Goal: Transaction & Acquisition: Book appointment/travel/reservation

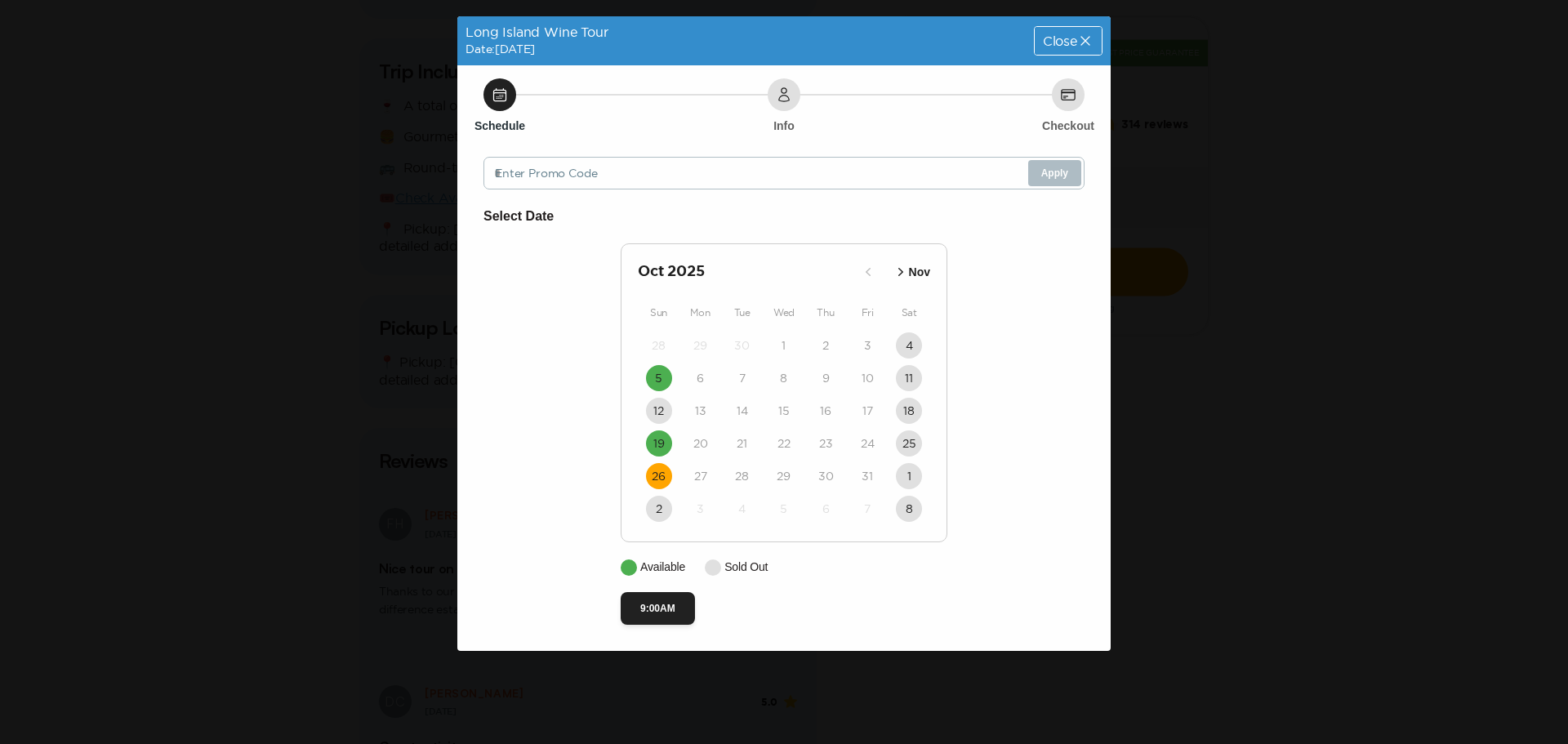
click at [143, 389] on div "Long Island Wine Tour Date: [DATE] Close Schedule Info Checkout Enter Promo Cod…" at bounding box center [784, 372] width 1568 height 744
click at [652, 479] on time "26" at bounding box center [658, 475] width 14 height 16
click at [657, 451] on button "19" at bounding box center [659, 443] width 26 height 26
click at [1087, 38] on icon at bounding box center [1085, 40] width 16 height 16
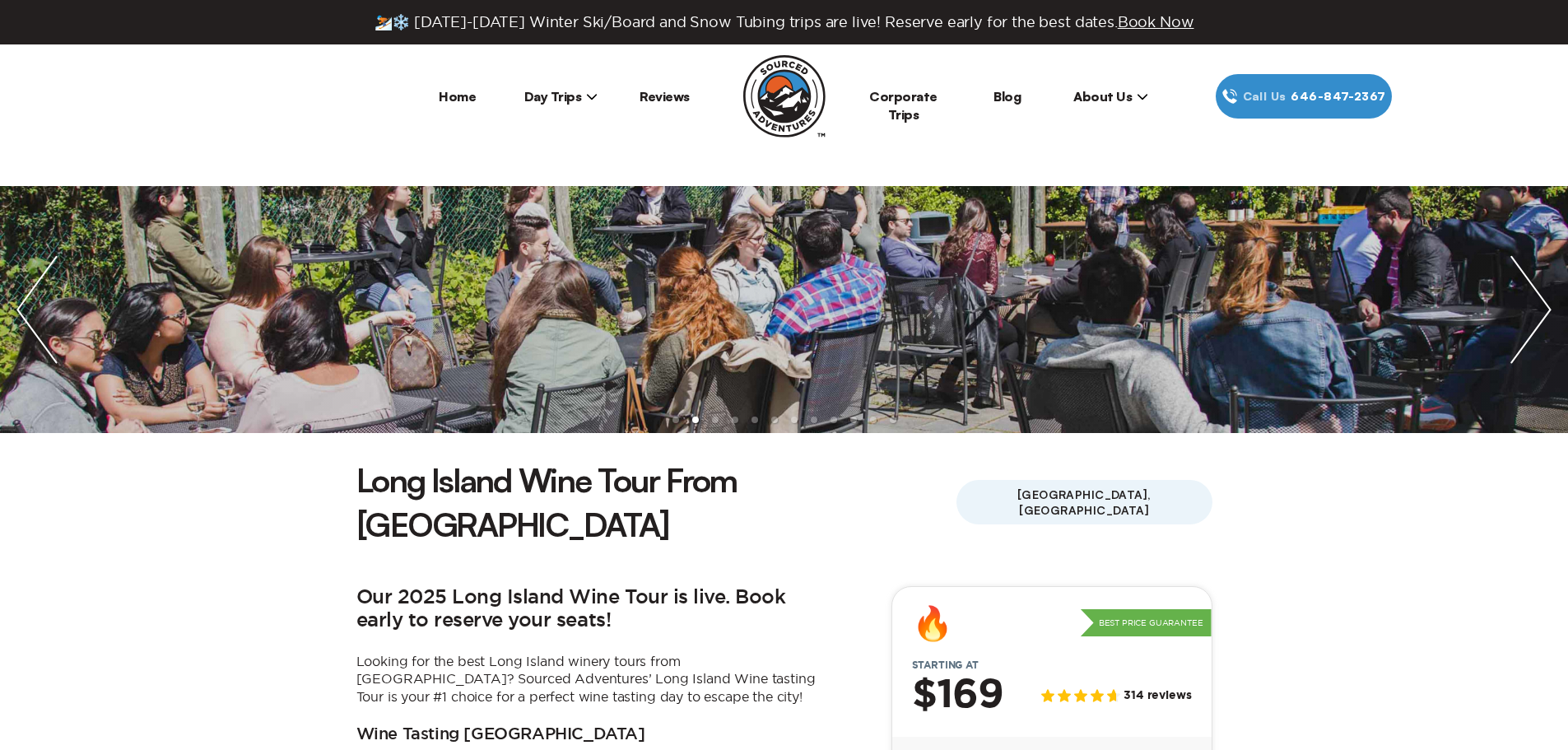
scroll to position [494, 0]
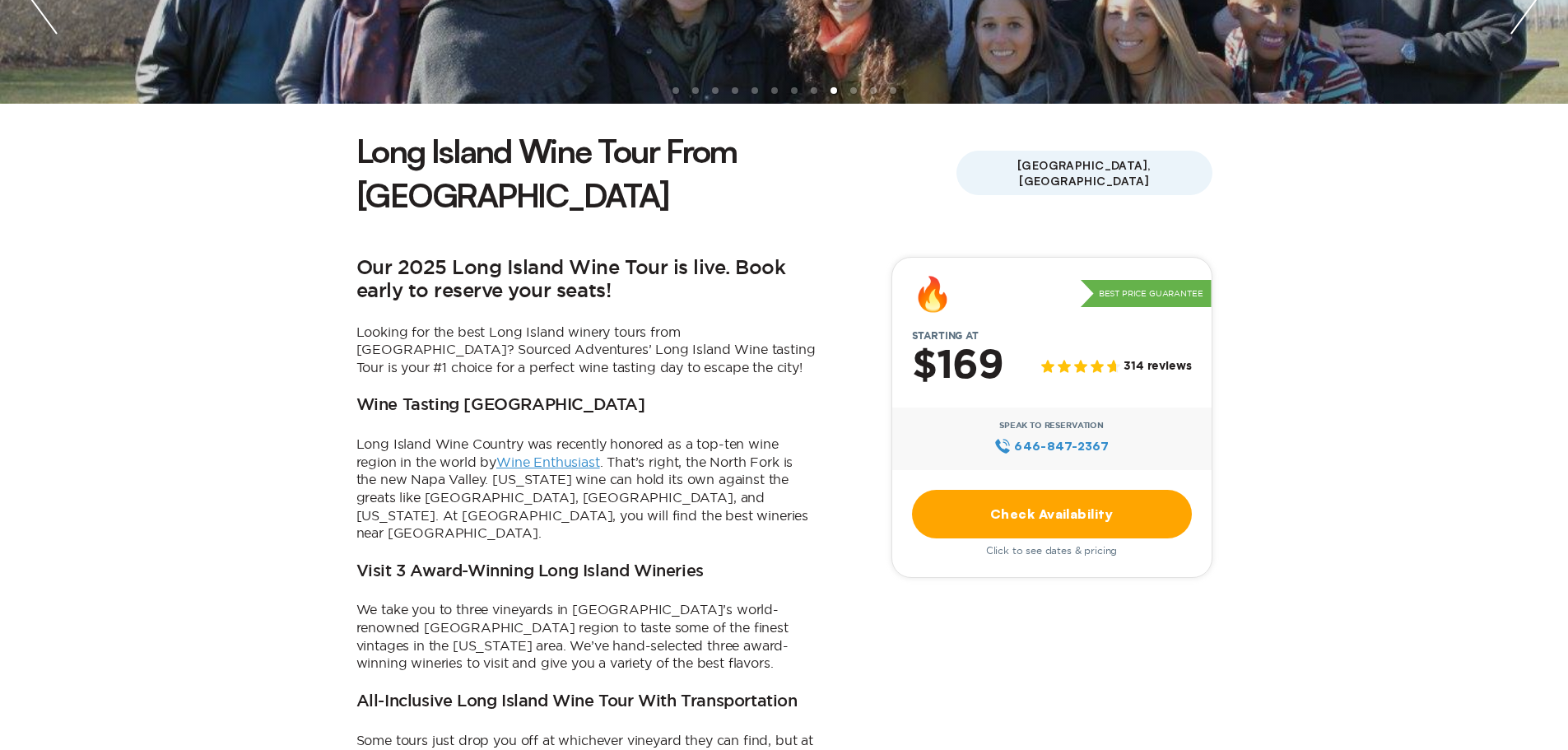
scroll to position [165, 0]
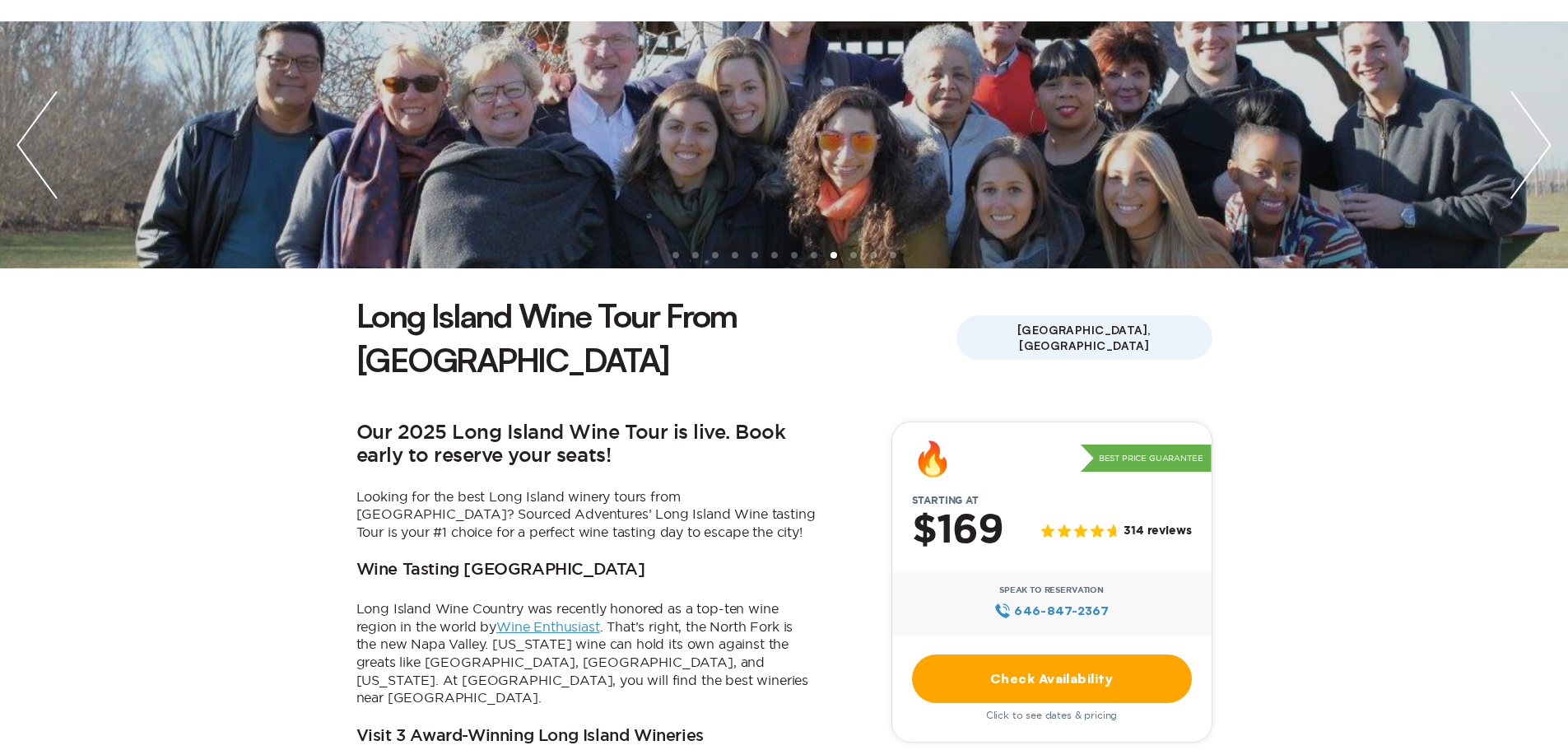
click at [1066, 655] on link "Check Availability" at bounding box center [1051, 679] width 280 height 49
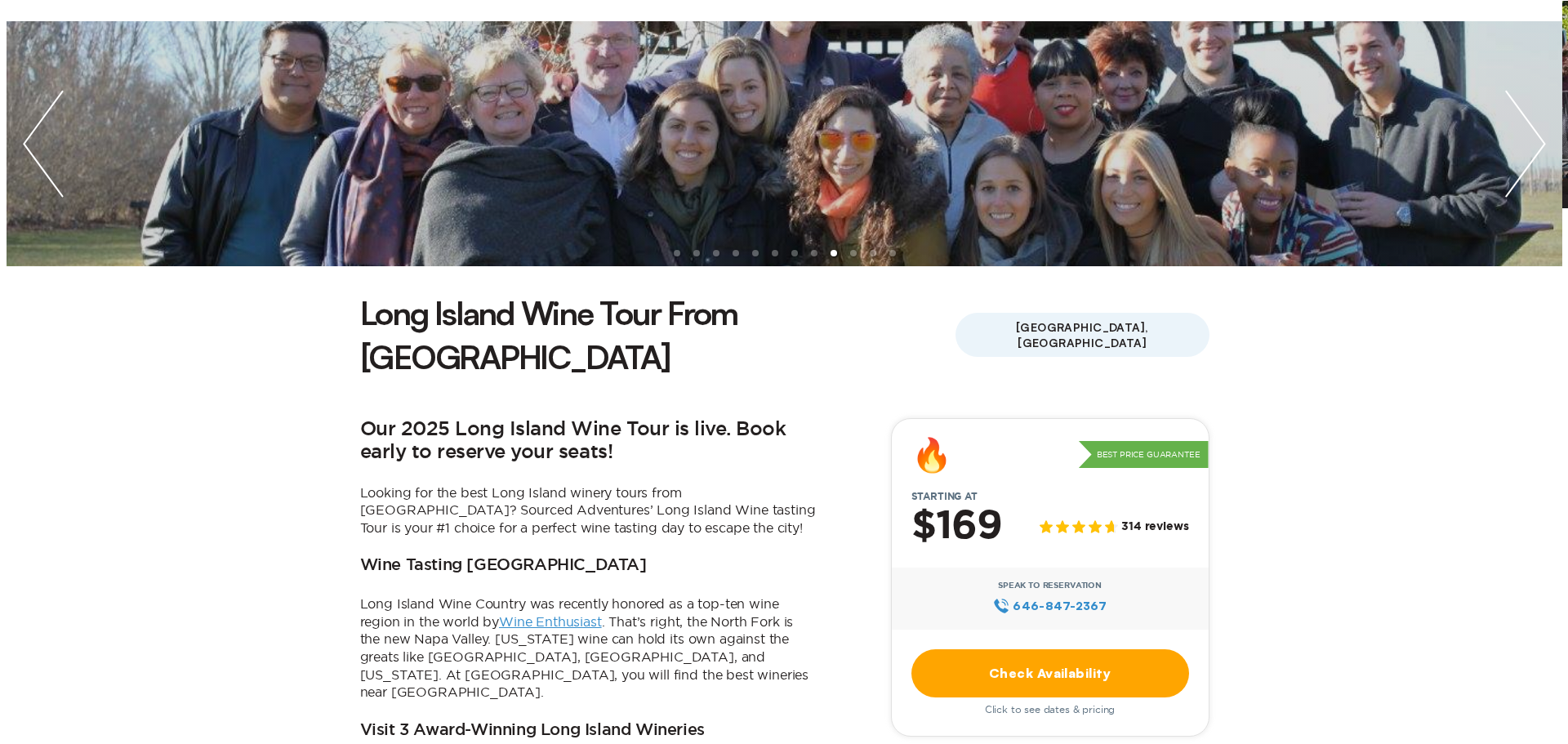
scroll to position [0, 0]
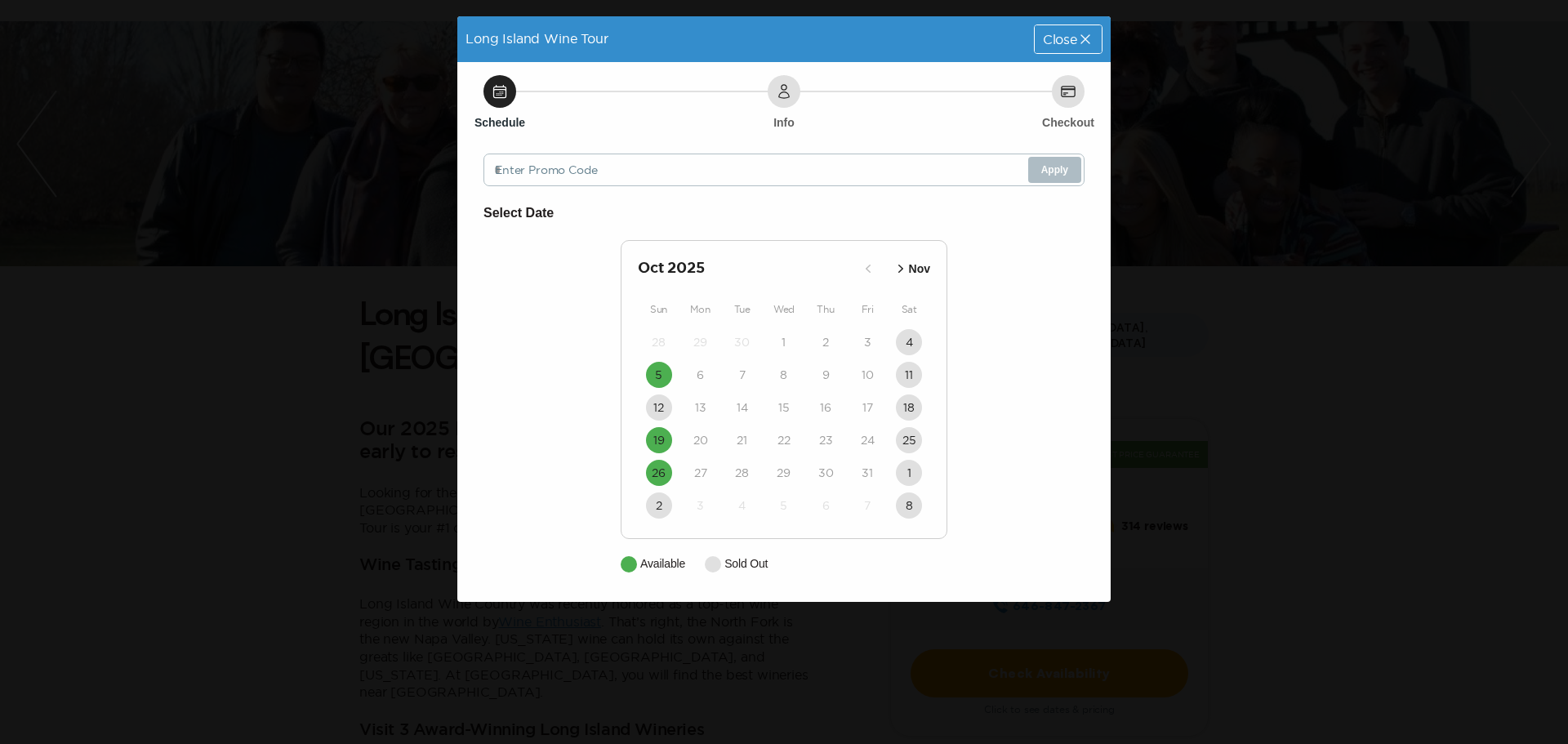
click at [897, 263] on icon "button" at bounding box center [900, 268] width 16 height 16
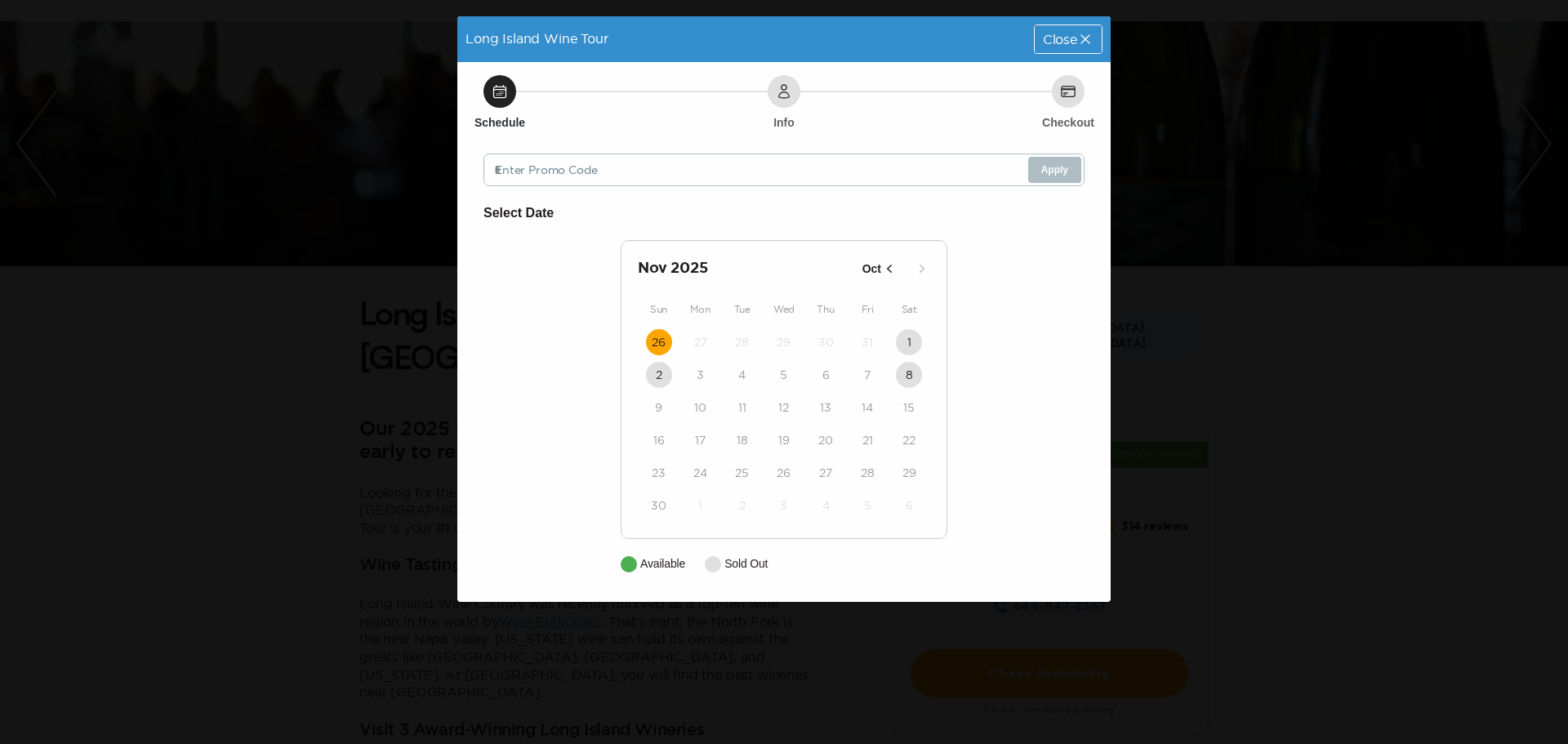
click at [658, 337] on time "26" at bounding box center [658, 342] width 14 height 16
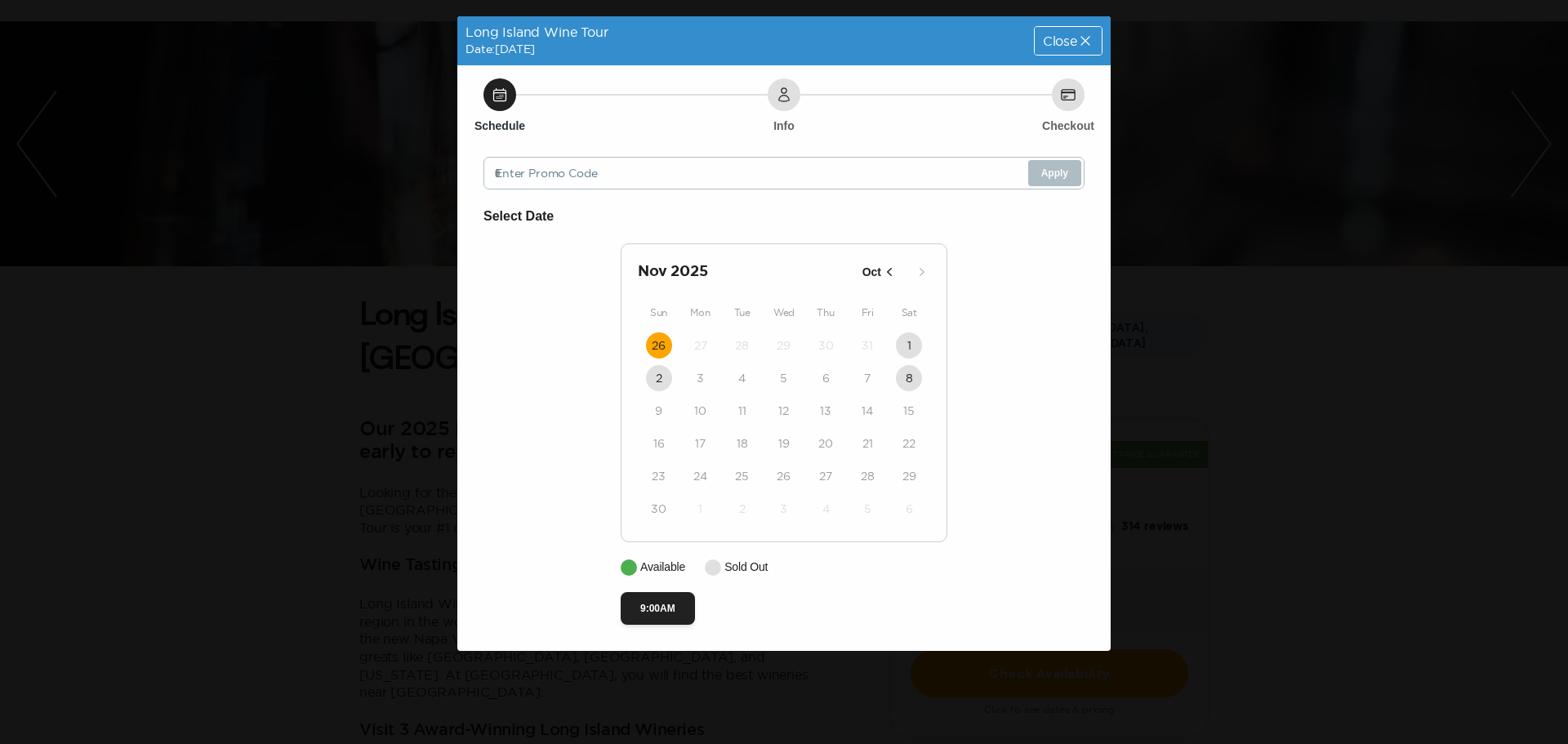
click at [1086, 30] on div "Close" at bounding box center [1068, 40] width 67 height 28
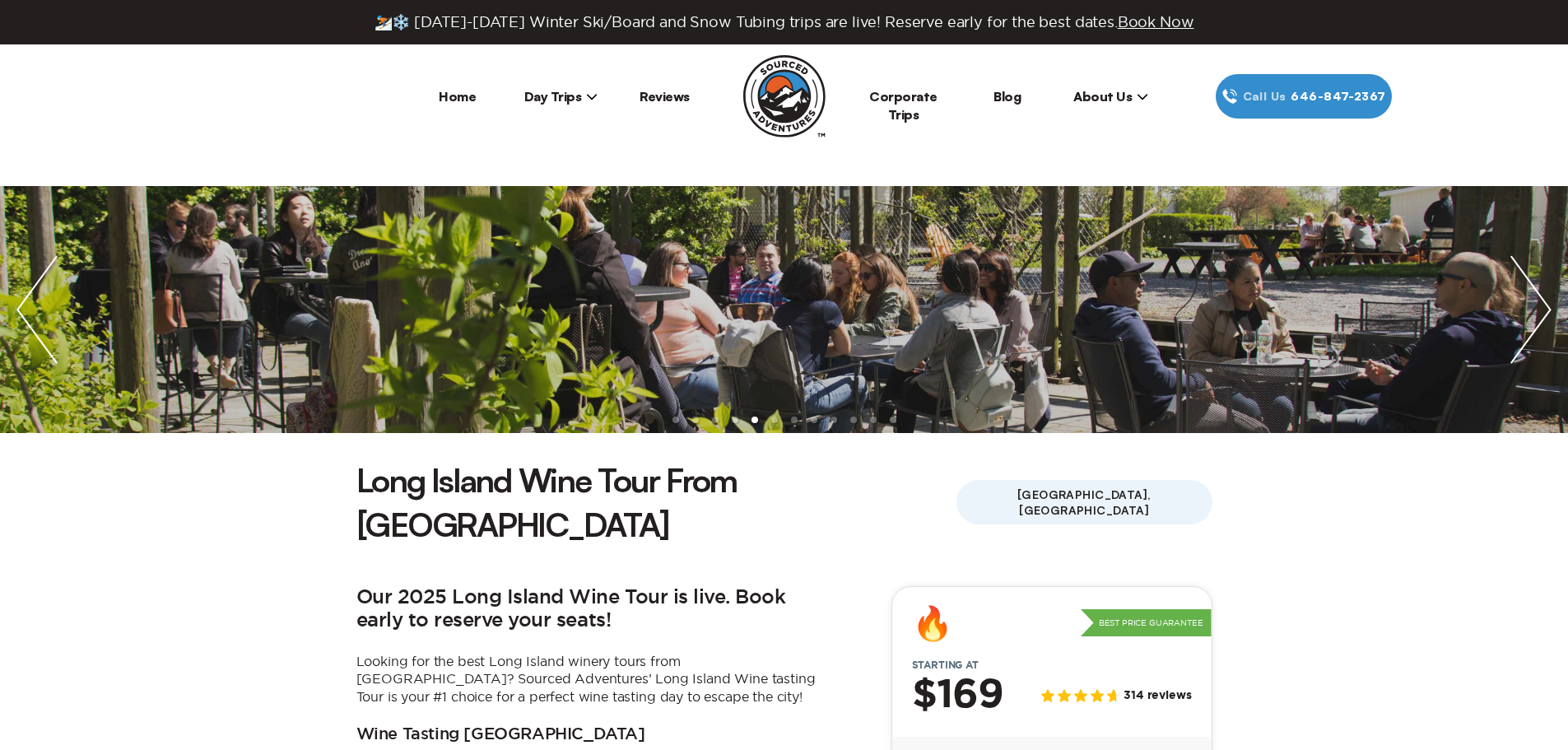
click at [577, 95] on span "Day Trips" at bounding box center [561, 95] width 74 height 16
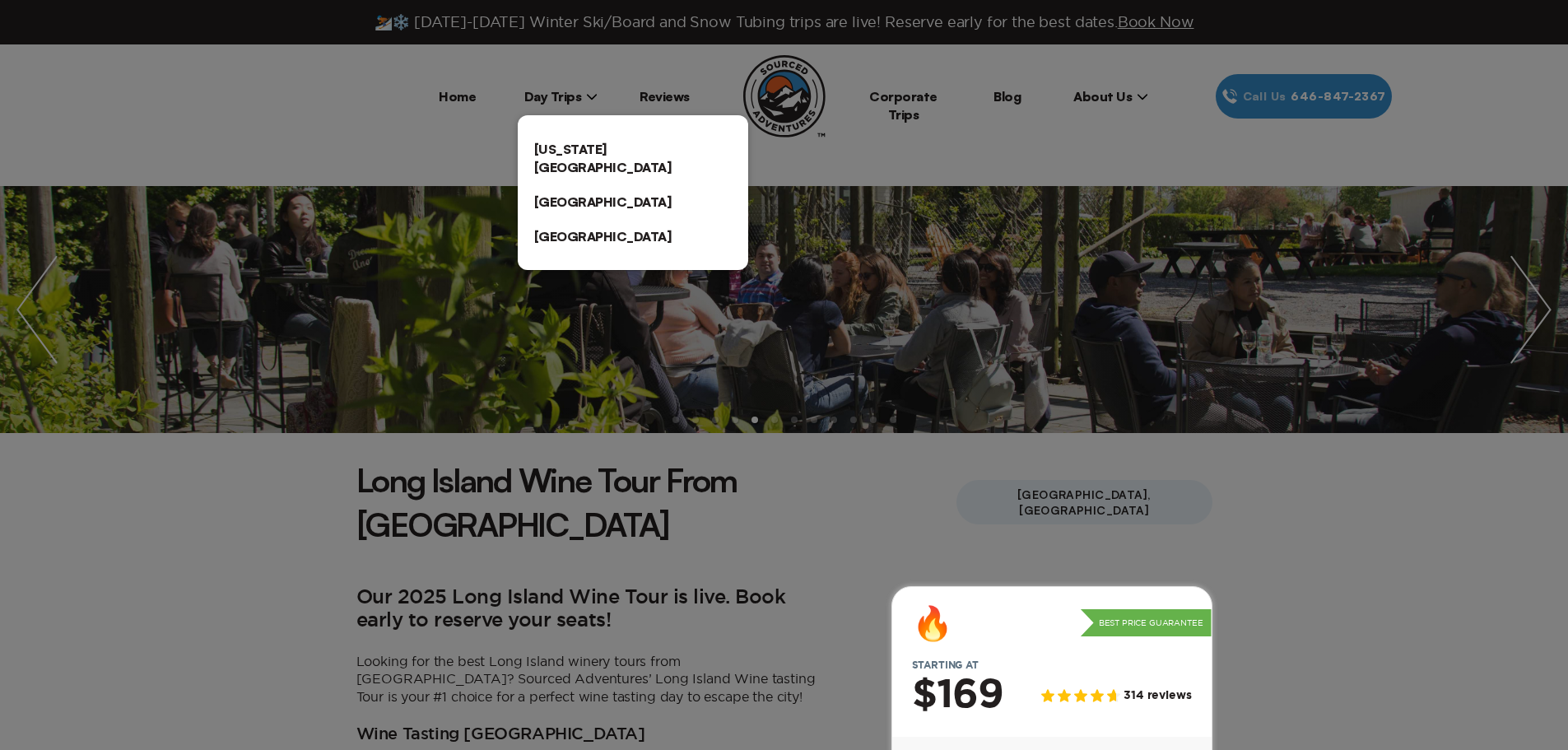
click at [565, 158] on link "[US_STATE][GEOGRAPHIC_DATA]" at bounding box center [632, 158] width 230 height 53
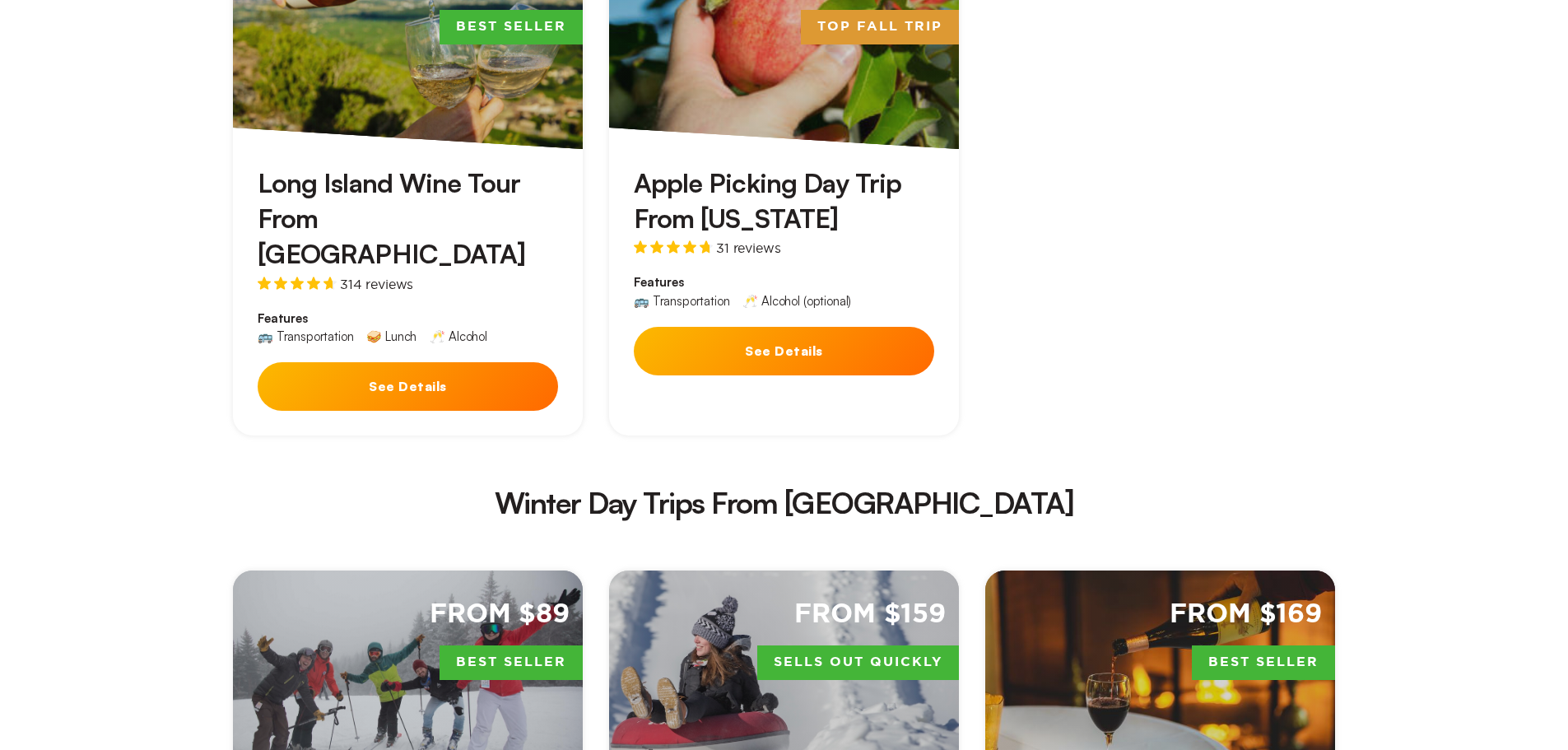
scroll to position [2715, 0]
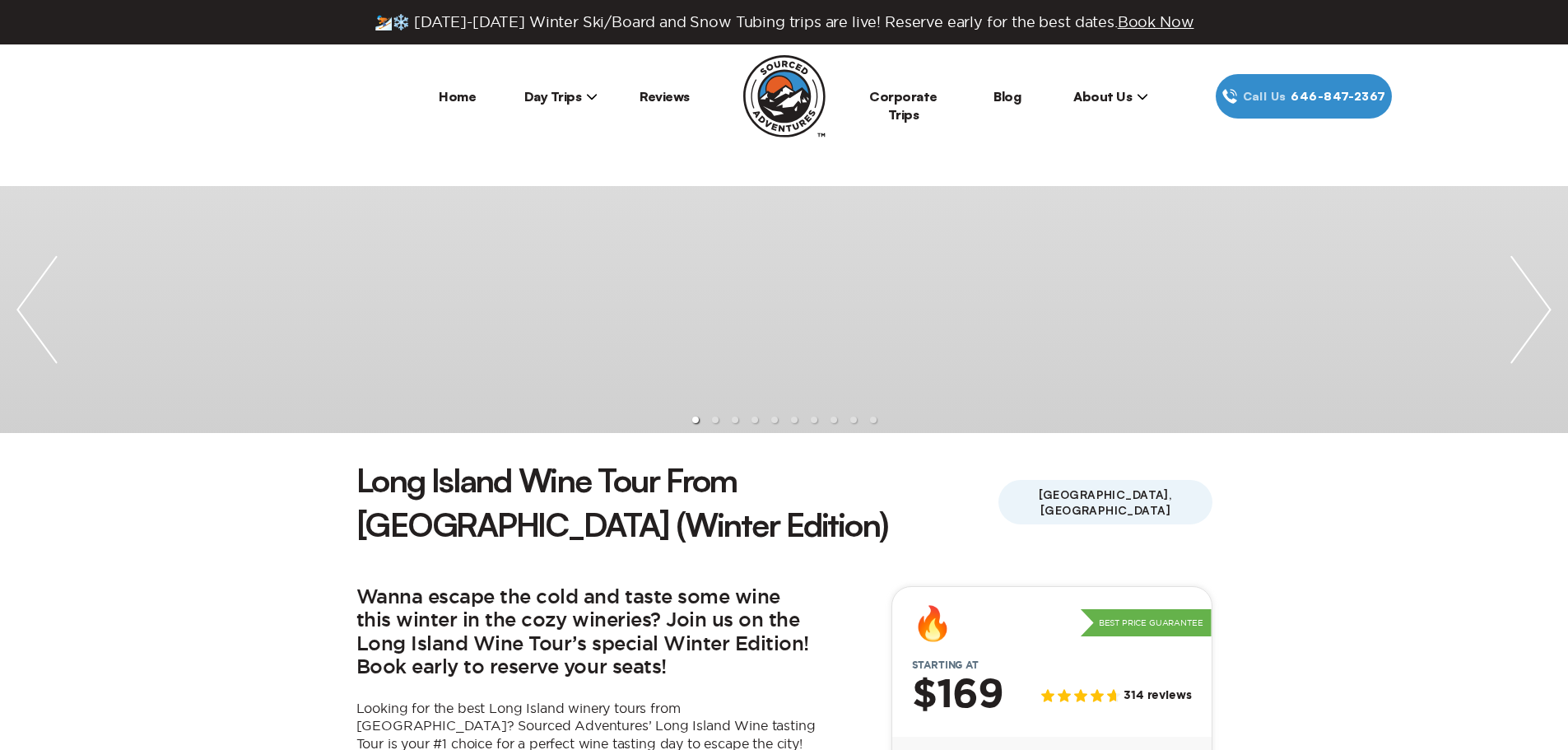
scroll to position [247, 0]
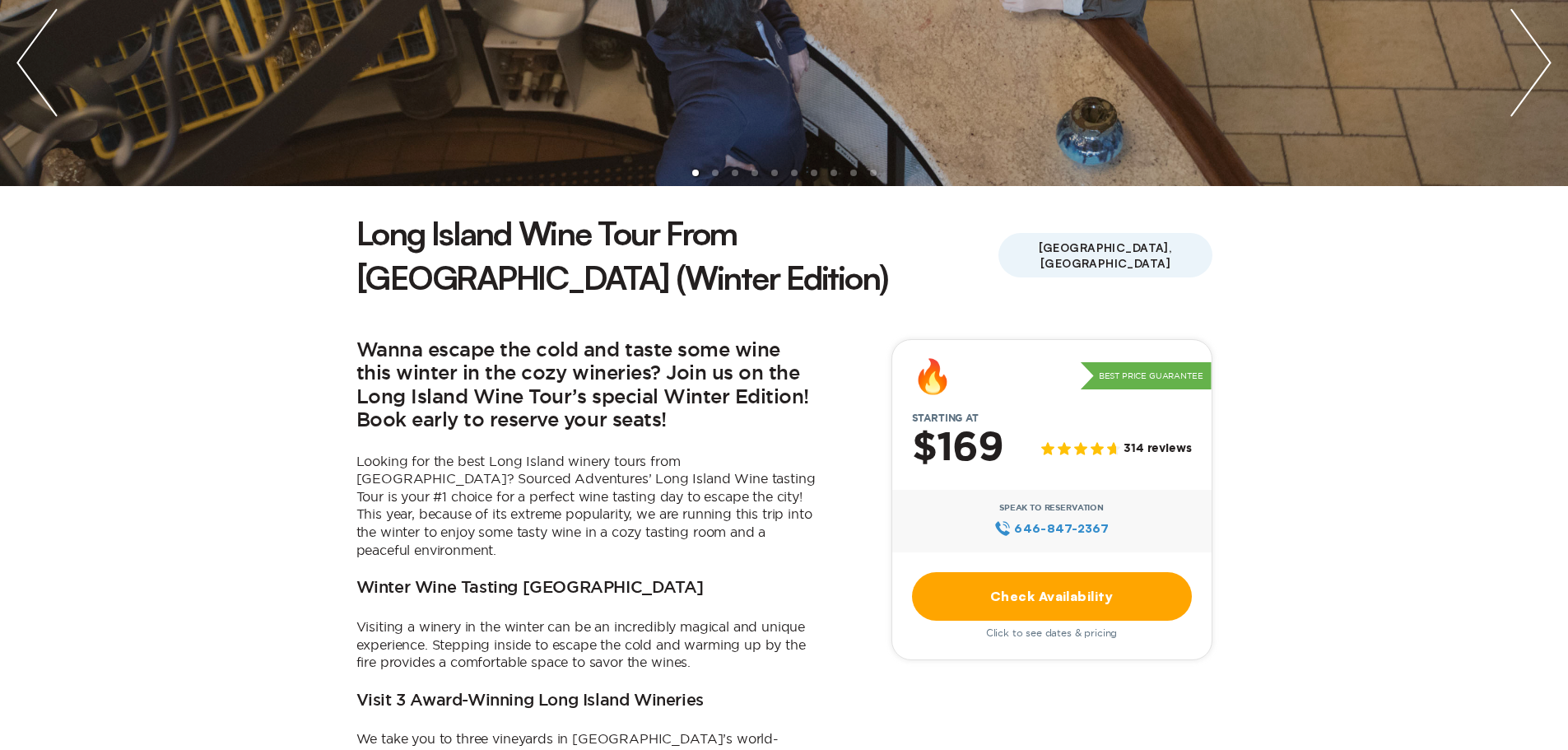
click at [1080, 572] on link "Check Availability" at bounding box center [1051, 596] width 280 height 49
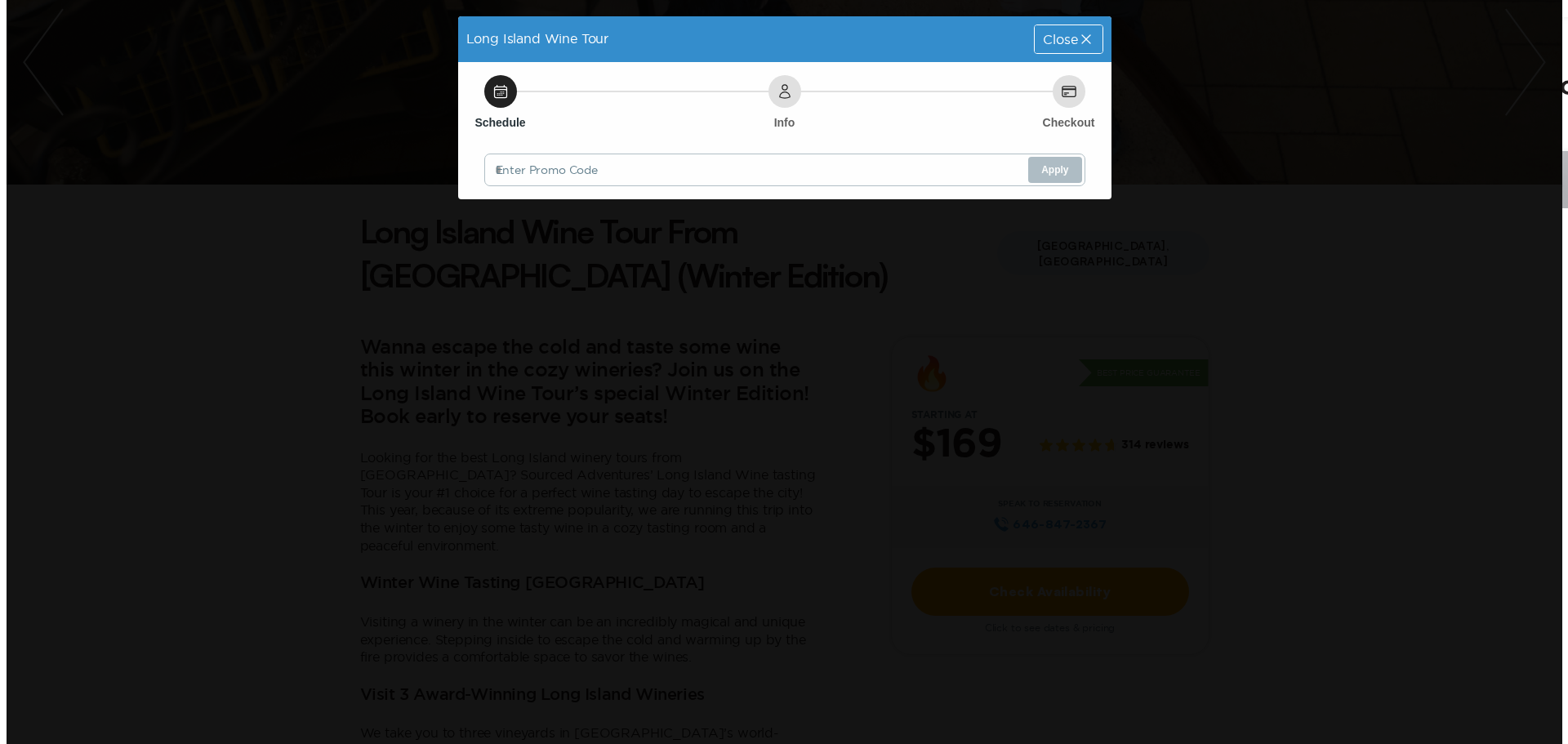
scroll to position [0, 0]
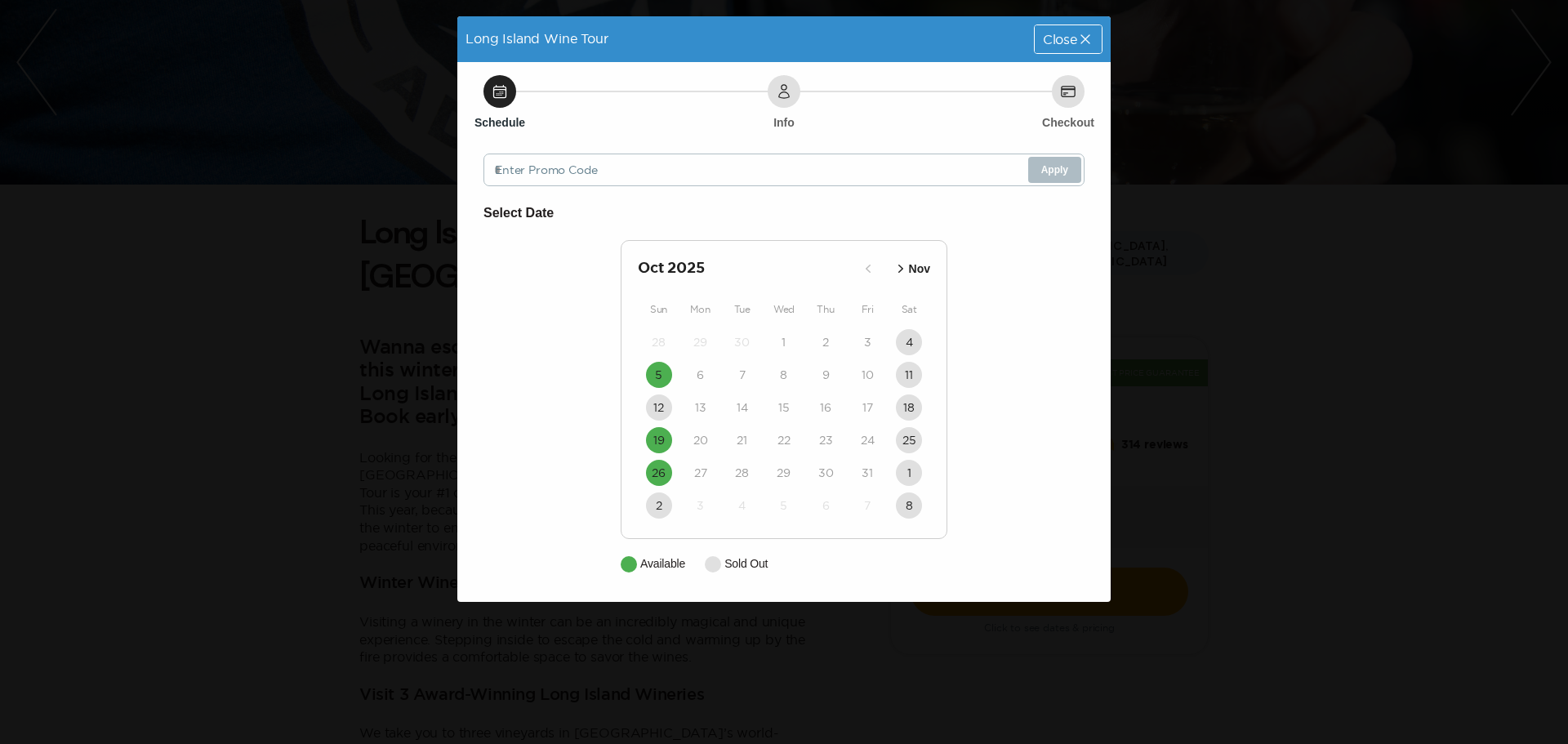
click at [894, 264] on icon "button" at bounding box center [900, 268] width 16 height 16
click at [894, 264] on icon "button" at bounding box center [889, 268] width 16 height 16
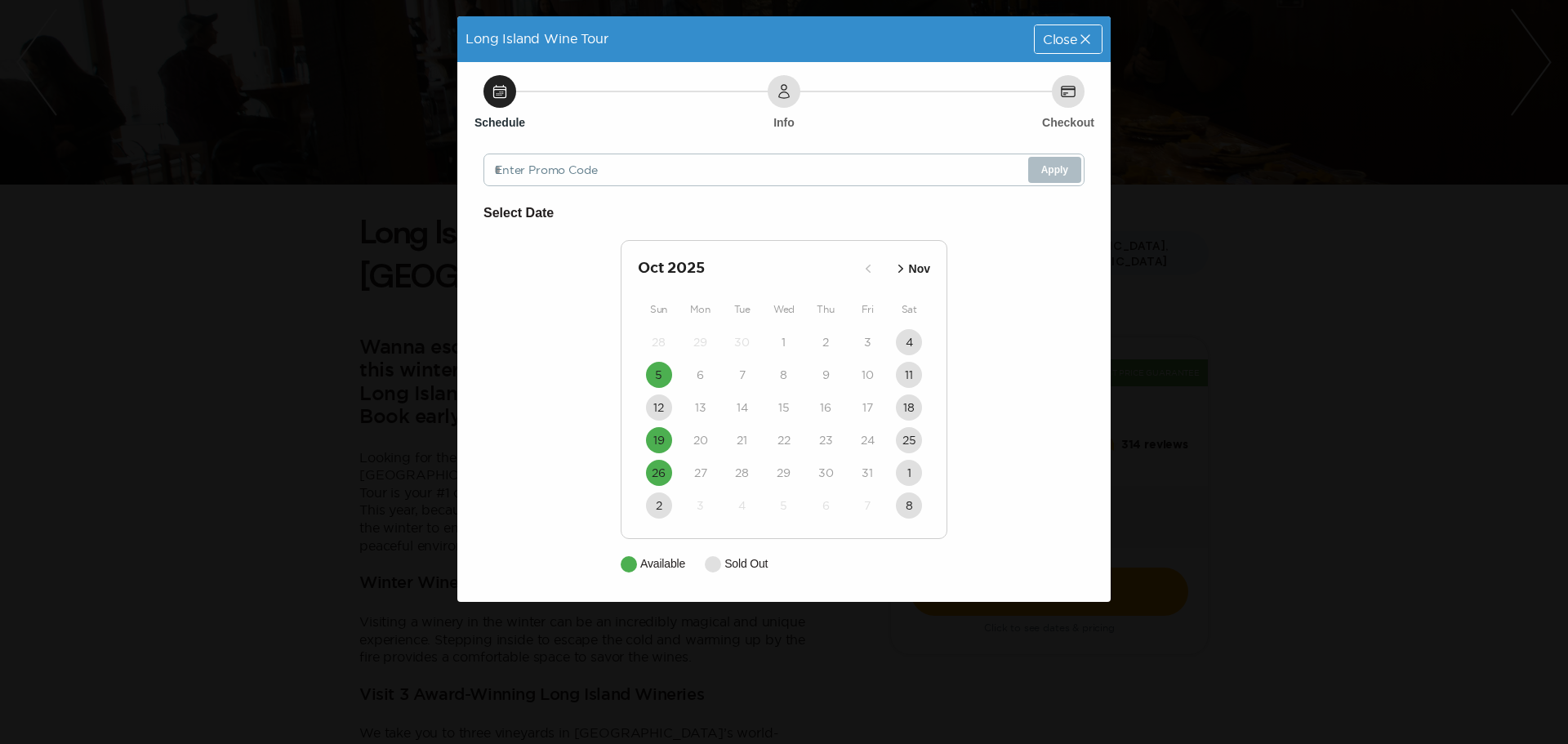
click at [899, 268] on icon "button" at bounding box center [900, 268] width 16 height 16
click at [666, 344] on time "26" at bounding box center [658, 342] width 14 height 16
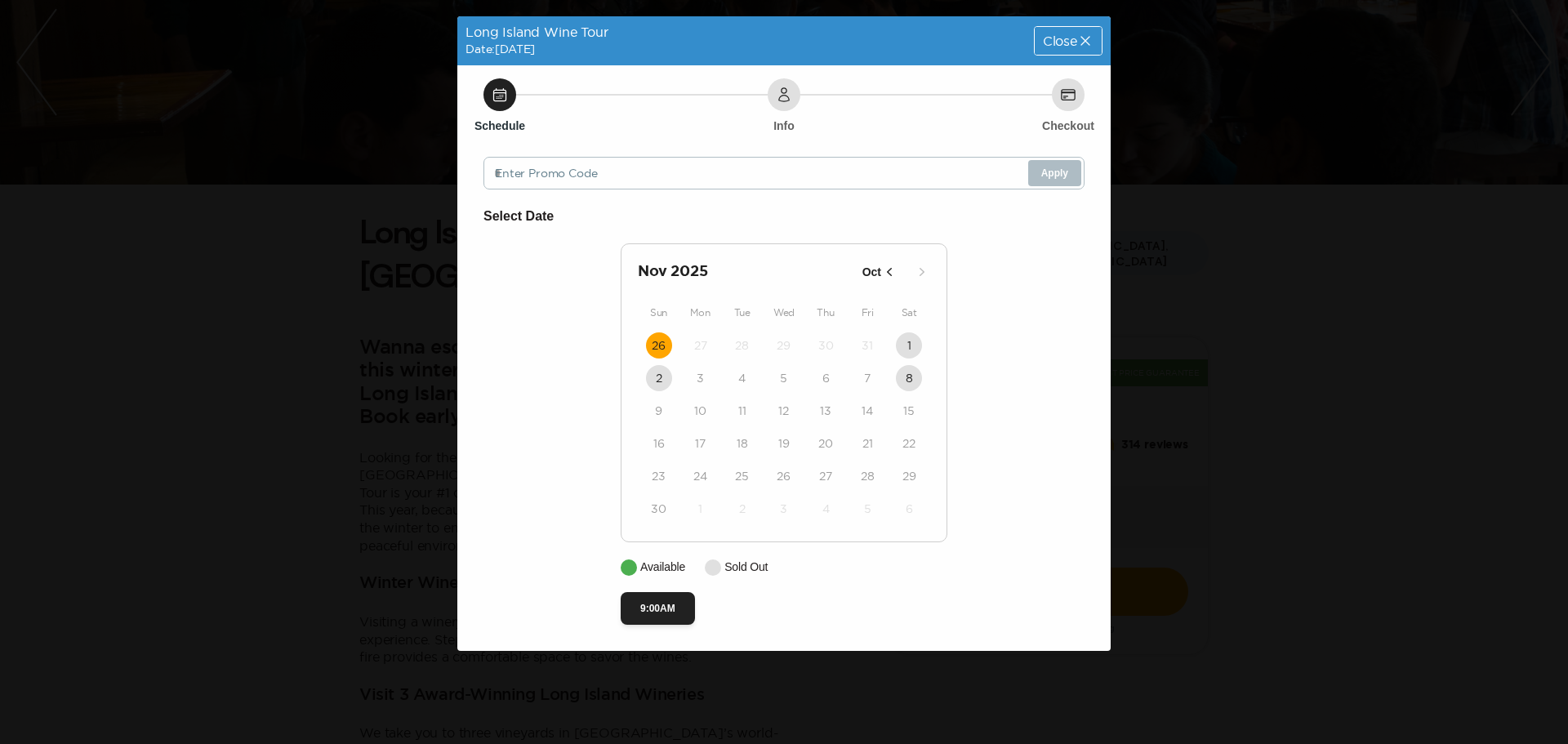
click at [1061, 35] on span "Close" at bounding box center [1061, 40] width 34 height 13
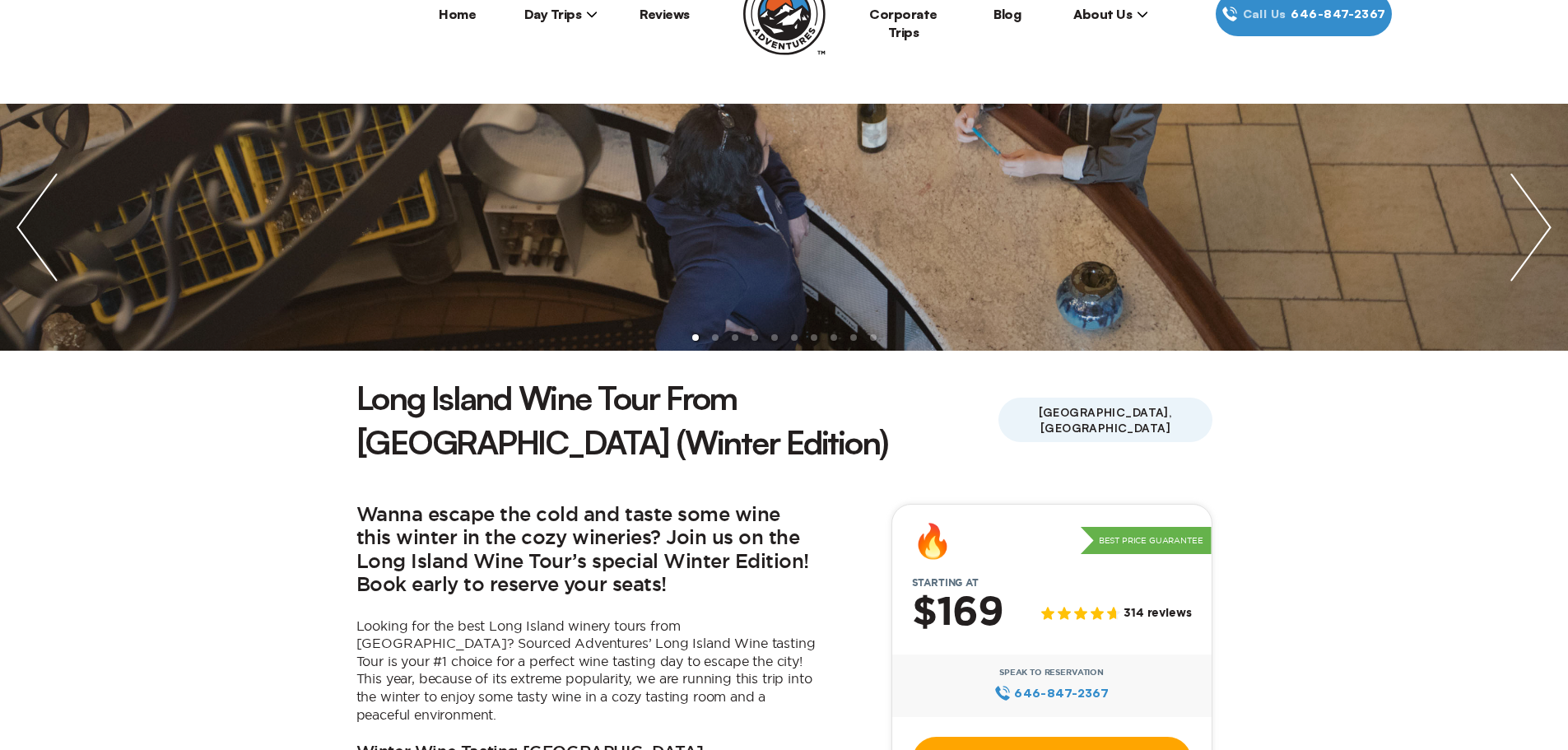
scroll to position [247, 0]
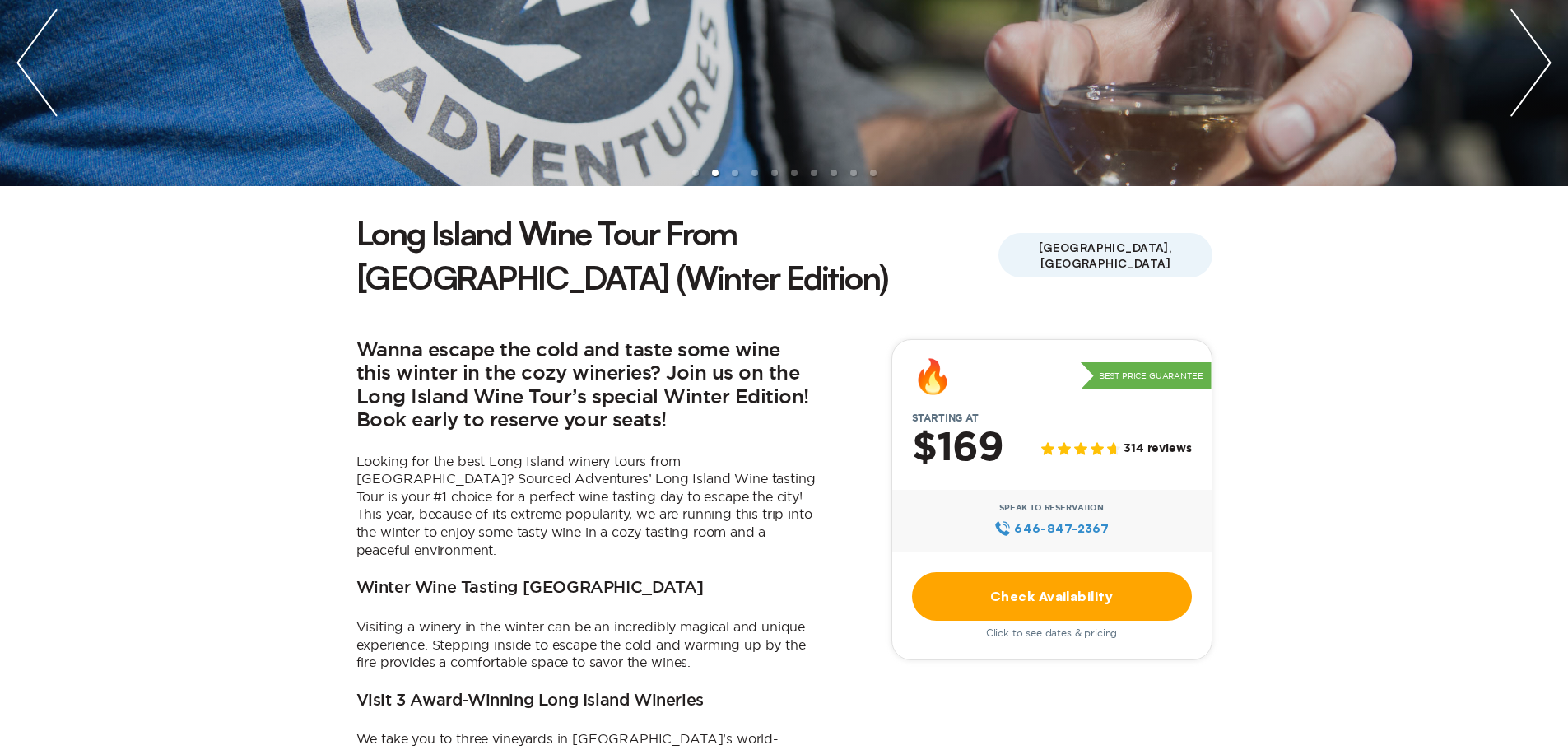
click at [1008, 572] on link "Check Availability" at bounding box center [1051, 596] width 280 height 49
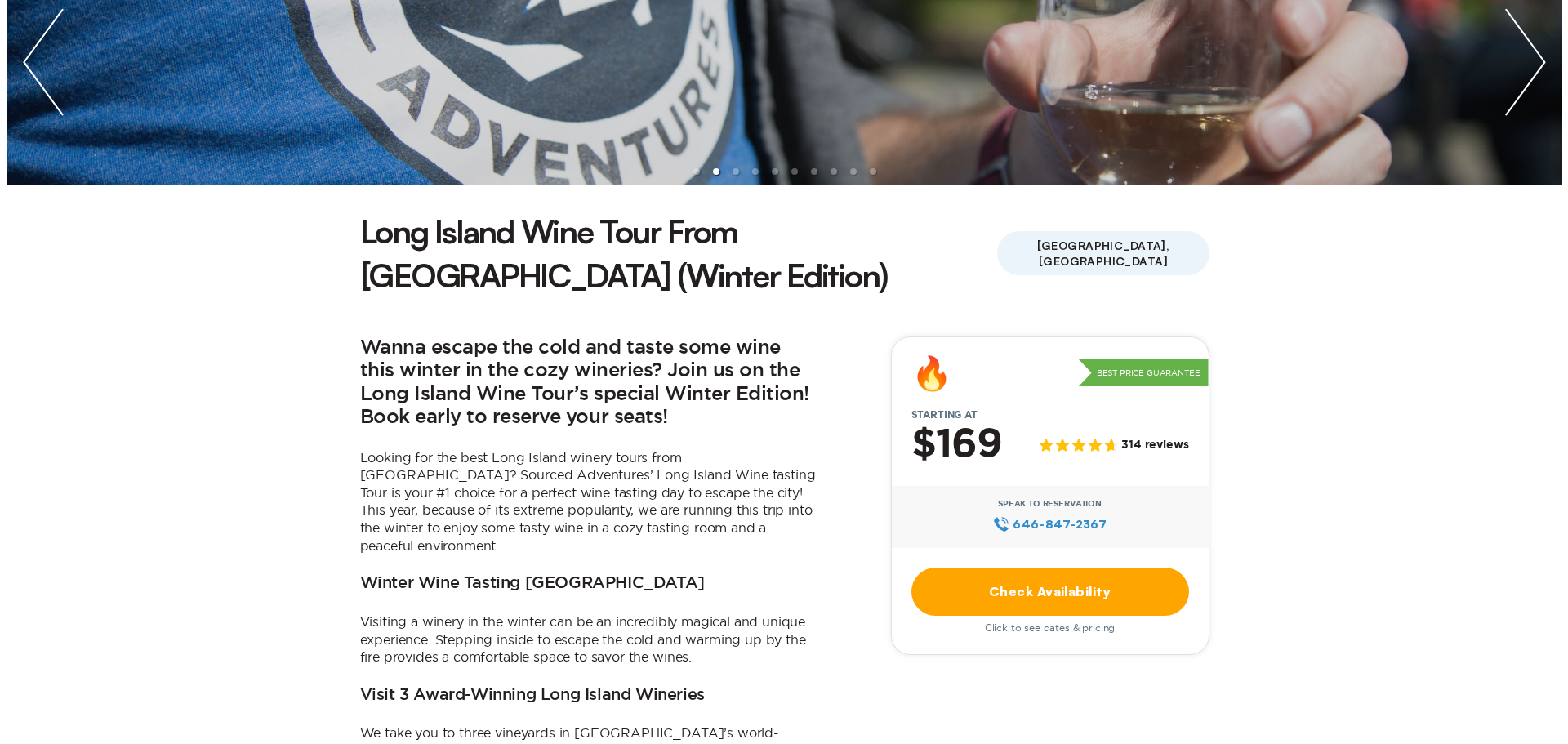
scroll to position [0, 0]
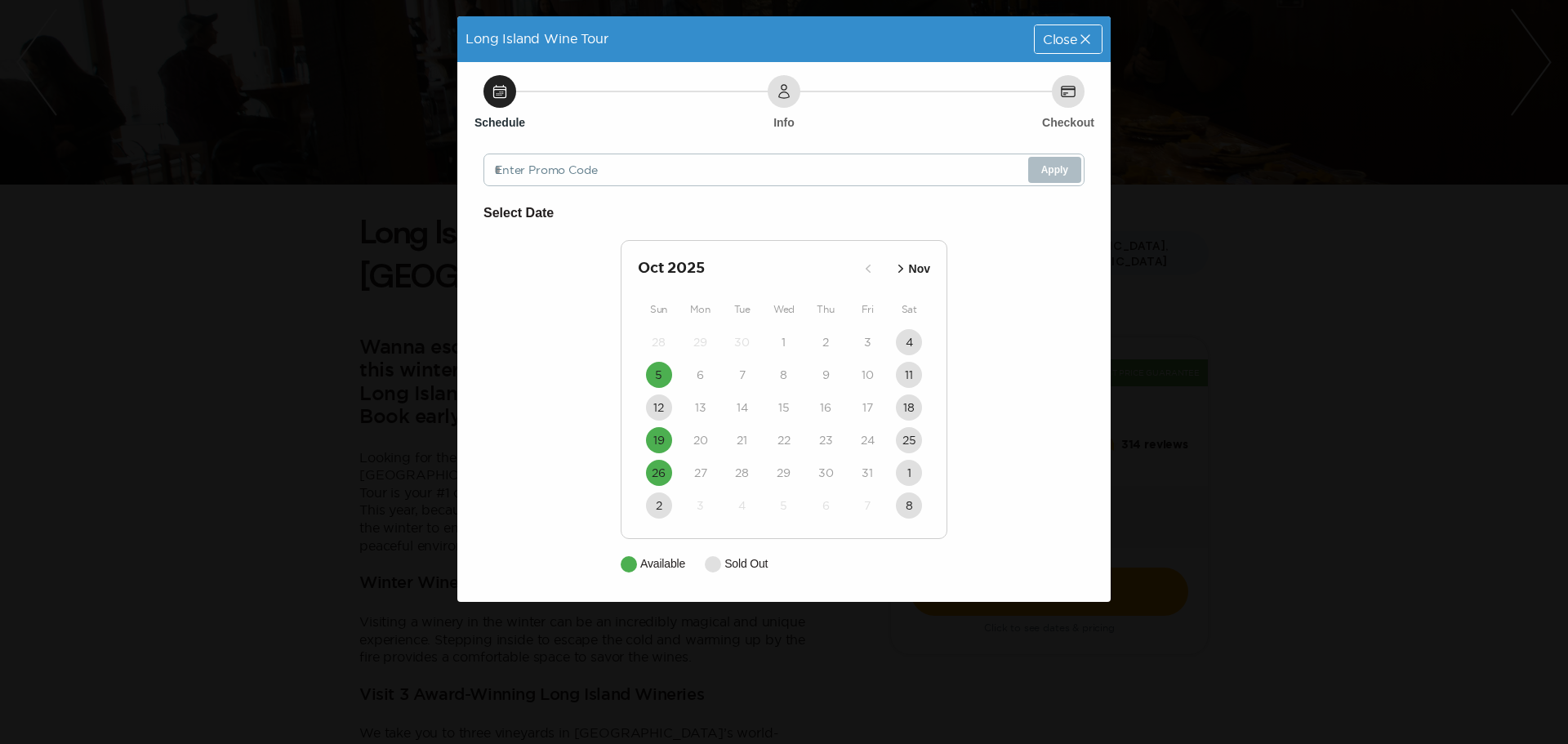
click at [901, 269] on icon "button" at bounding box center [900, 268] width 16 height 16
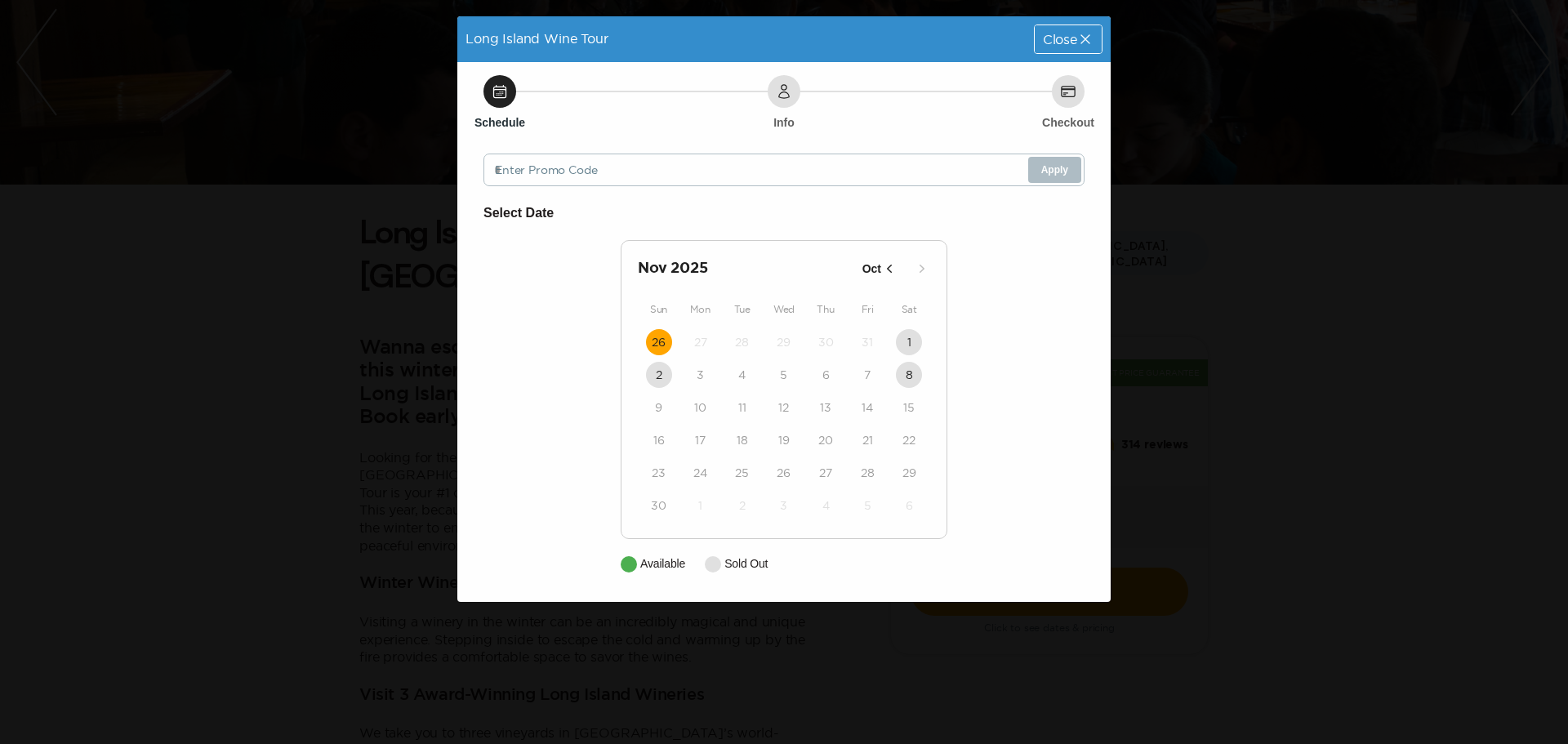
click at [666, 344] on time "26" at bounding box center [658, 342] width 14 height 16
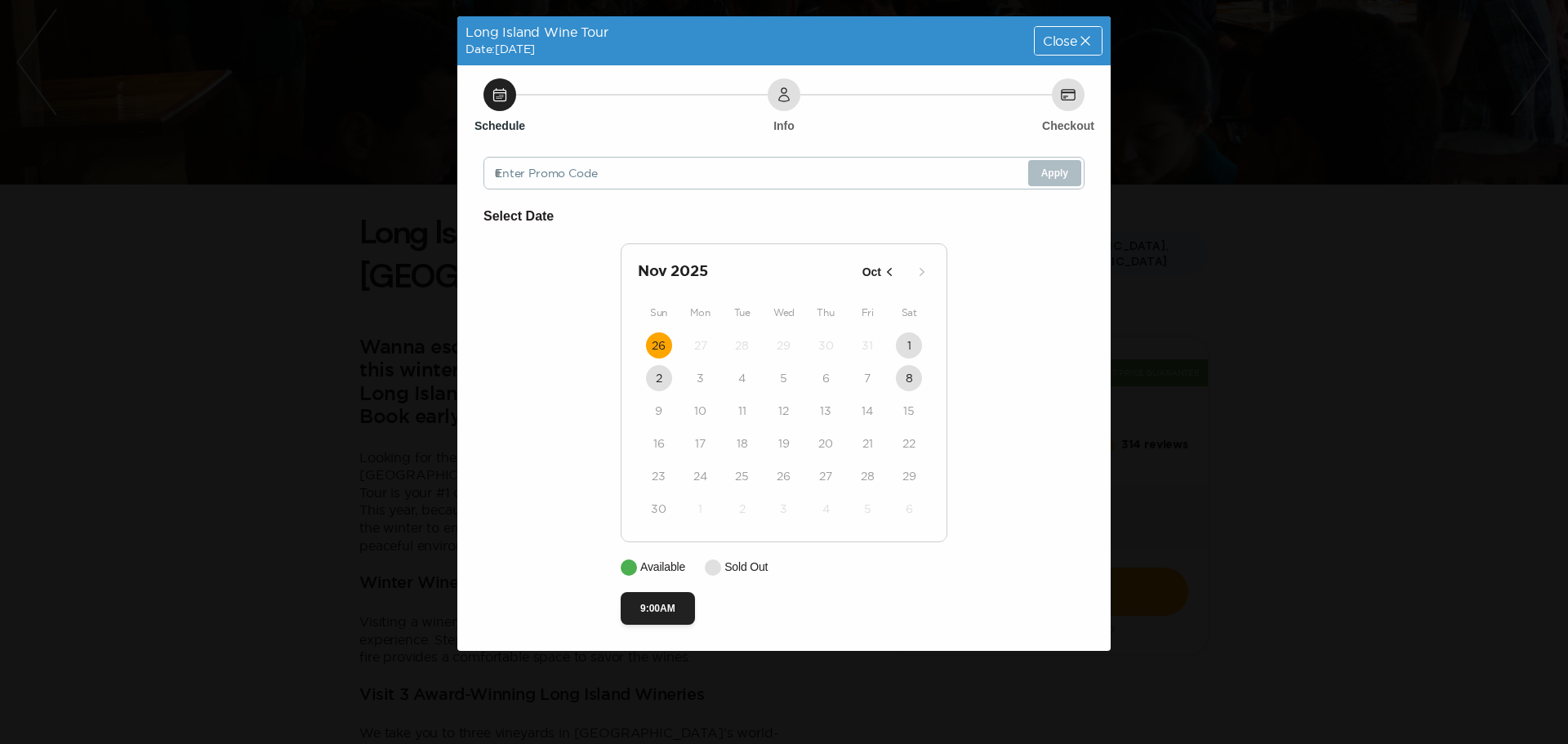
click at [1389, 570] on div "Long Island Wine Tour Date: [DATE] Close Schedule Info Checkout Enter Promo Cod…" at bounding box center [784, 372] width 1568 height 744
click at [1067, 48] on div "Close" at bounding box center [1068, 40] width 67 height 28
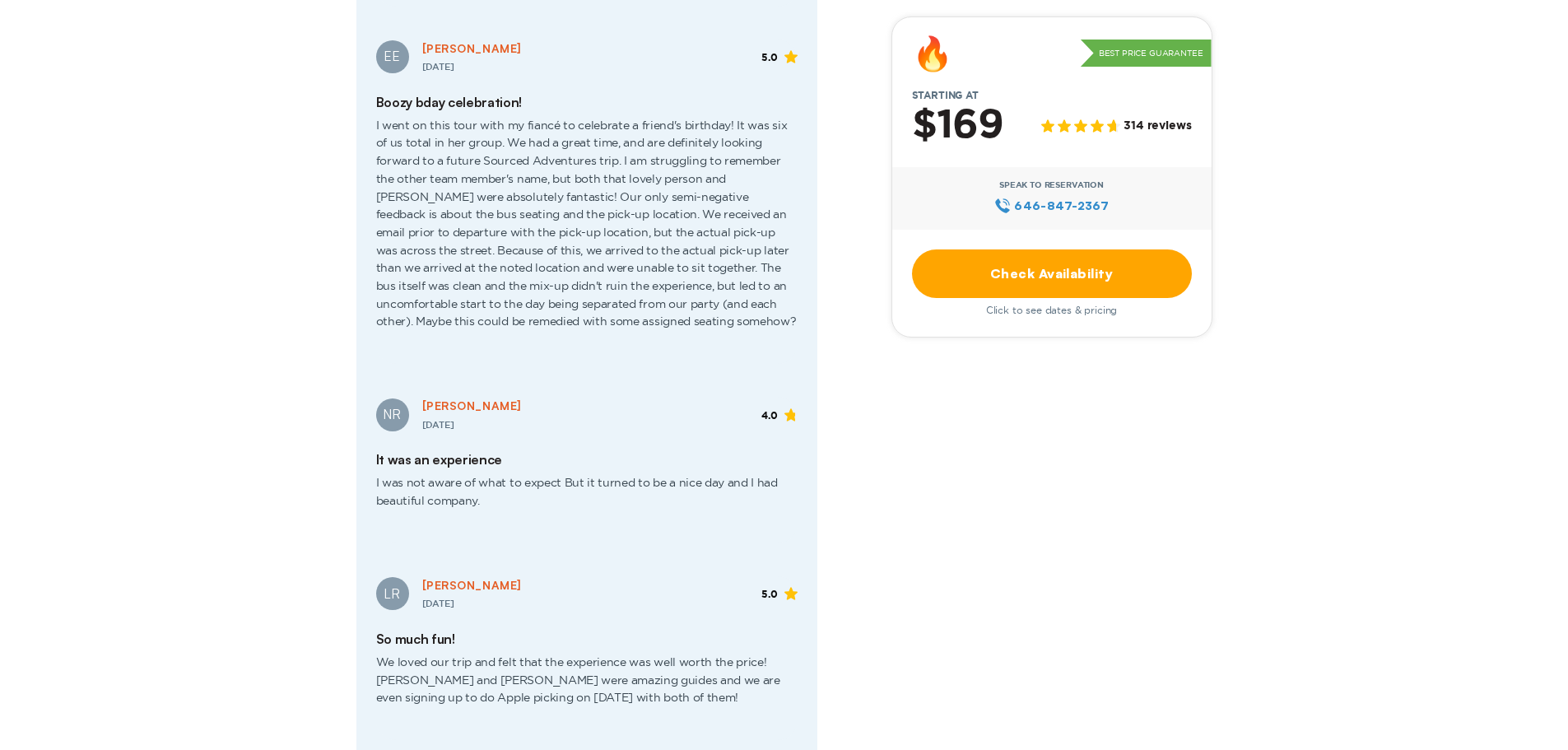
scroll to position [3045, 0]
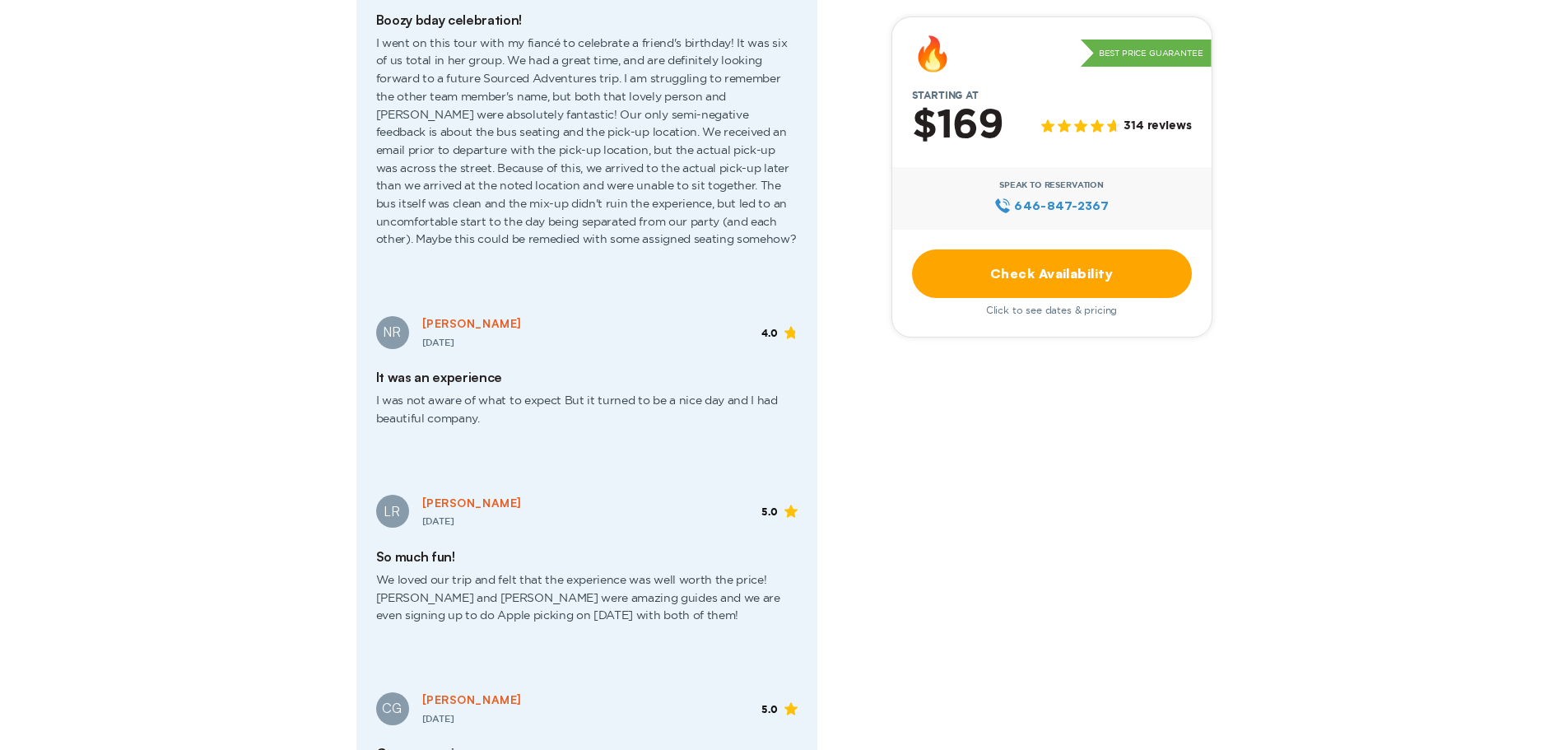
click at [1051, 533] on div "Wanna escape the cold and taste some wine this winter in the cozy wineries? Joi…" at bounding box center [784, 181] width 856 height 5280
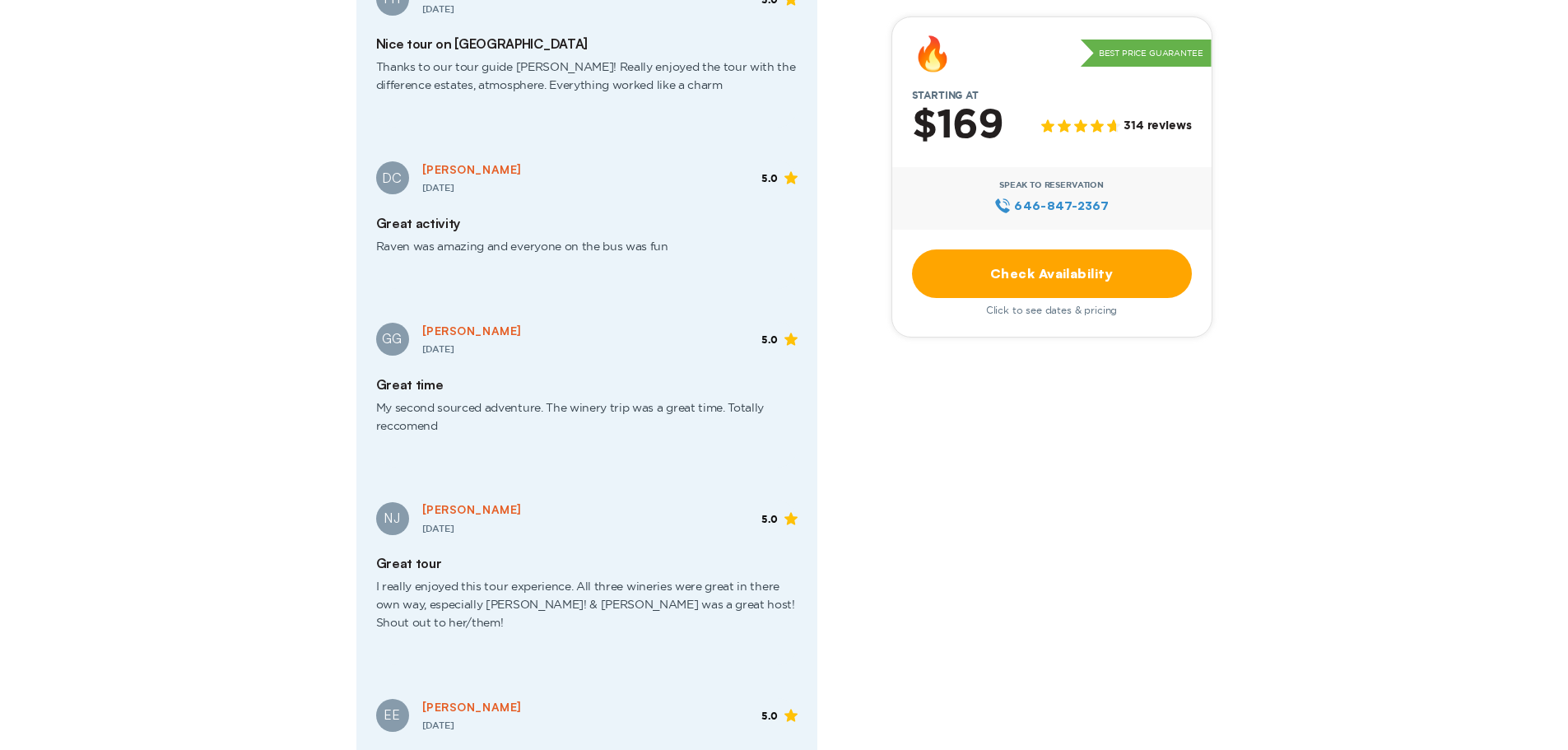
scroll to position [2140, 0]
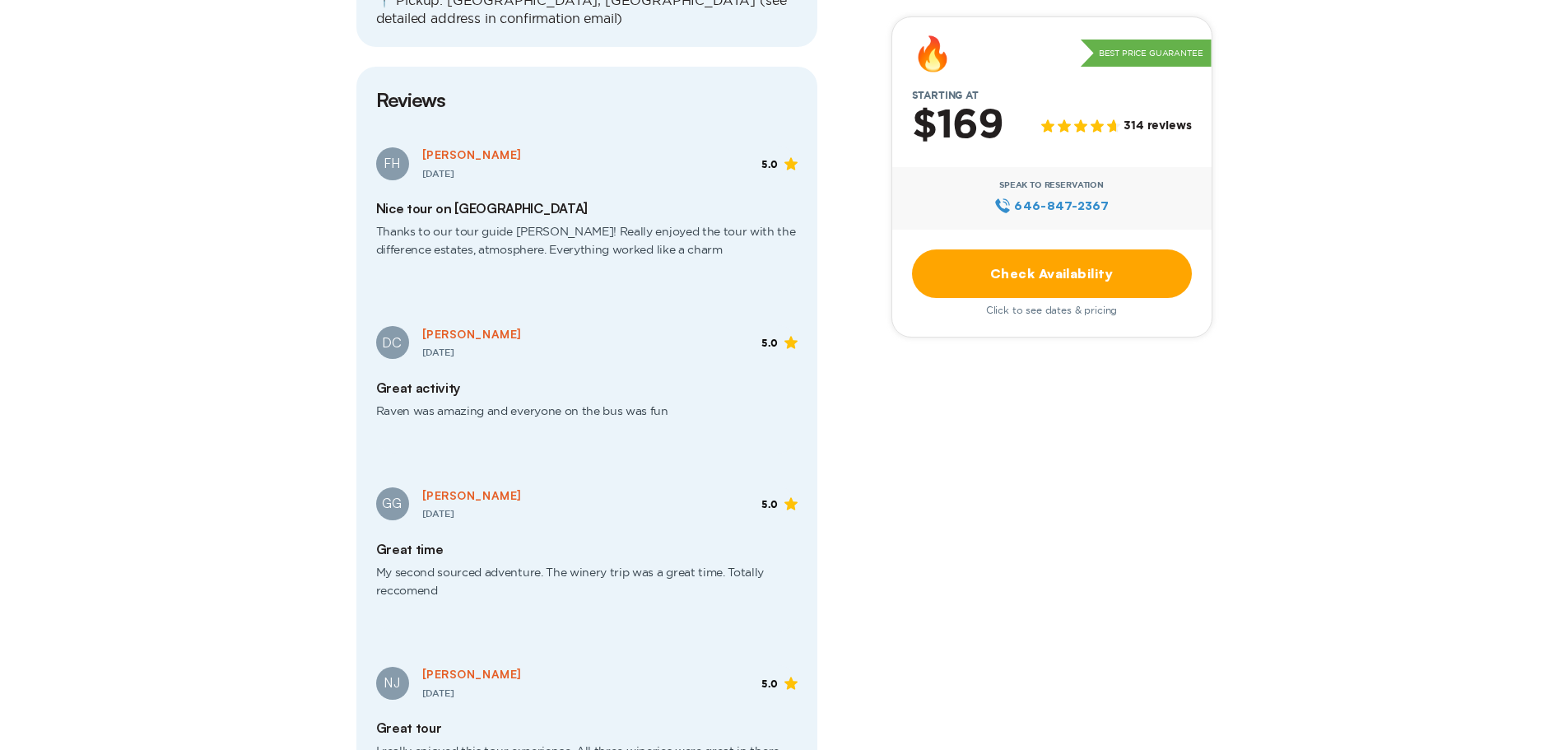
click at [1072, 272] on link "Check Availability" at bounding box center [1051, 273] width 280 height 49
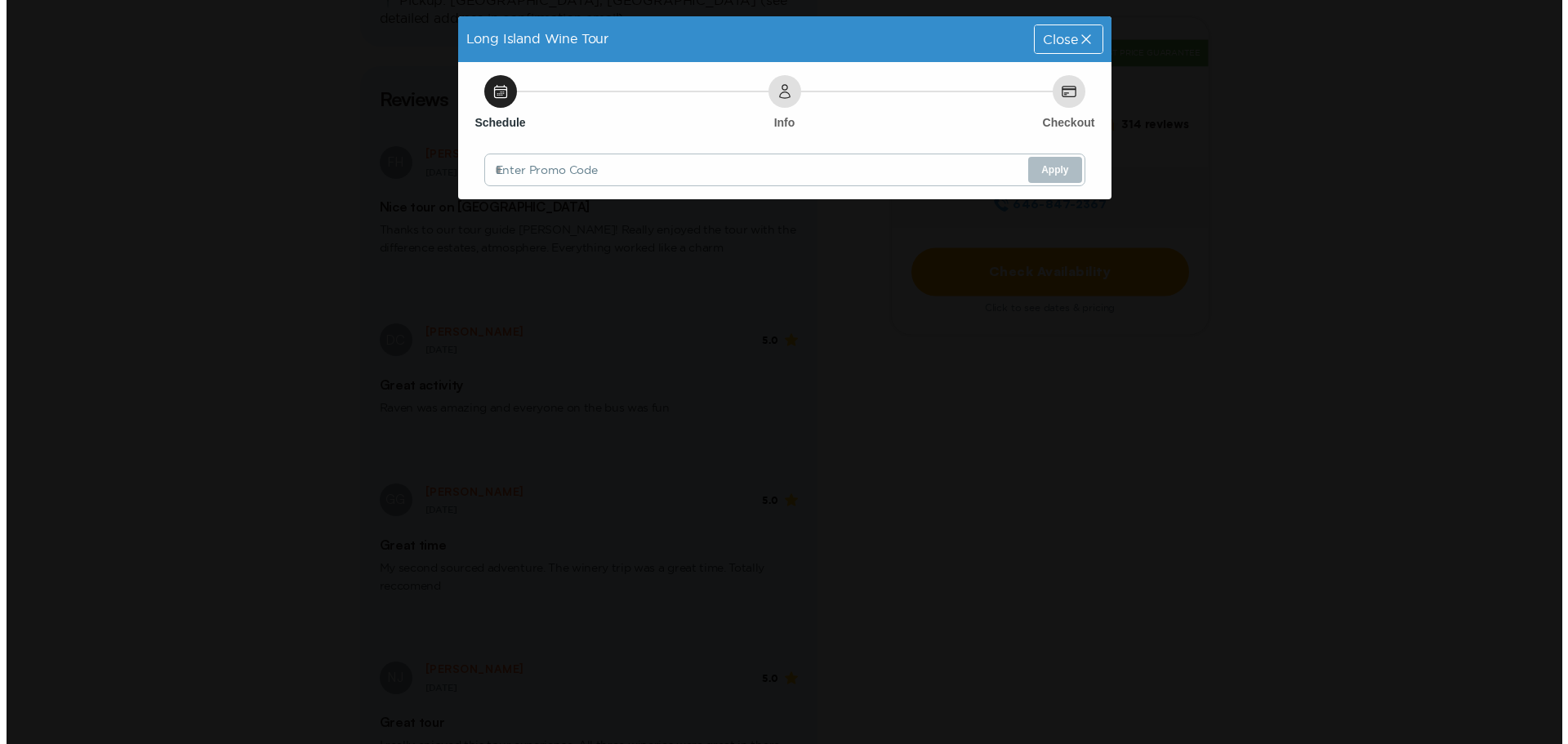
scroll to position [0, 0]
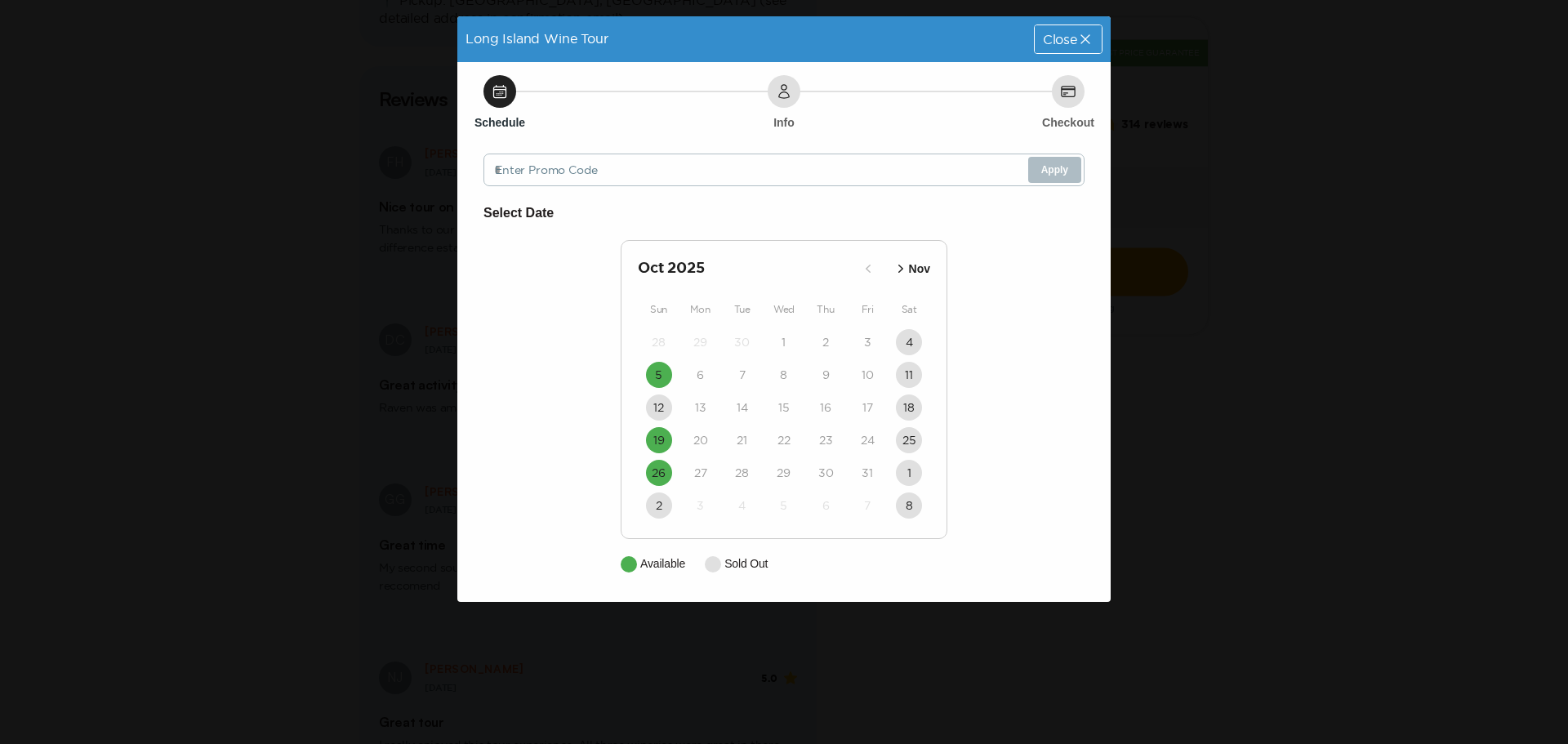
click at [899, 277] on button "Nov" at bounding box center [911, 269] width 47 height 27
click at [929, 494] on div "6" at bounding box center [909, 505] width 41 height 33
click at [520, 349] on div "Select Date [DATE] Oct Sun Mon Tue Wed Thu Fri Sat 26 27 28 29 30 31 1 2 3 4 5 …" at bounding box center [784, 387] width 601 height 369
